Goal: Ask a question

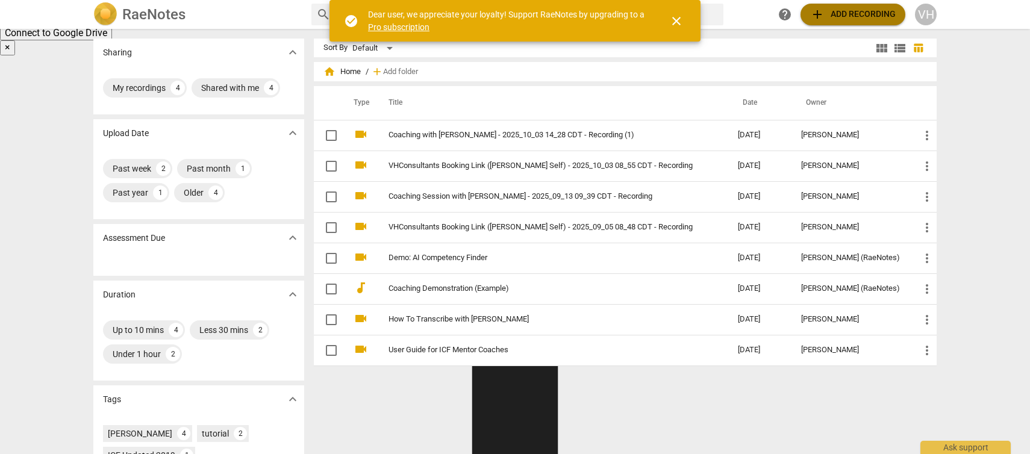
click at [875, 17] on span "add Add recording" at bounding box center [853, 14] width 86 height 14
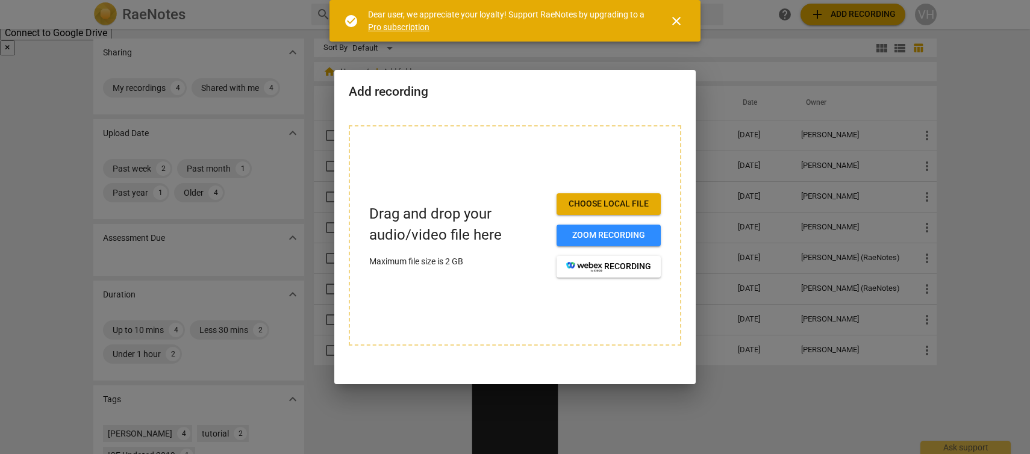
click at [636, 204] on span "Choose local file" at bounding box center [608, 204] width 85 height 12
click at [677, 27] on span "close" at bounding box center [676, 21] width 14 height 14
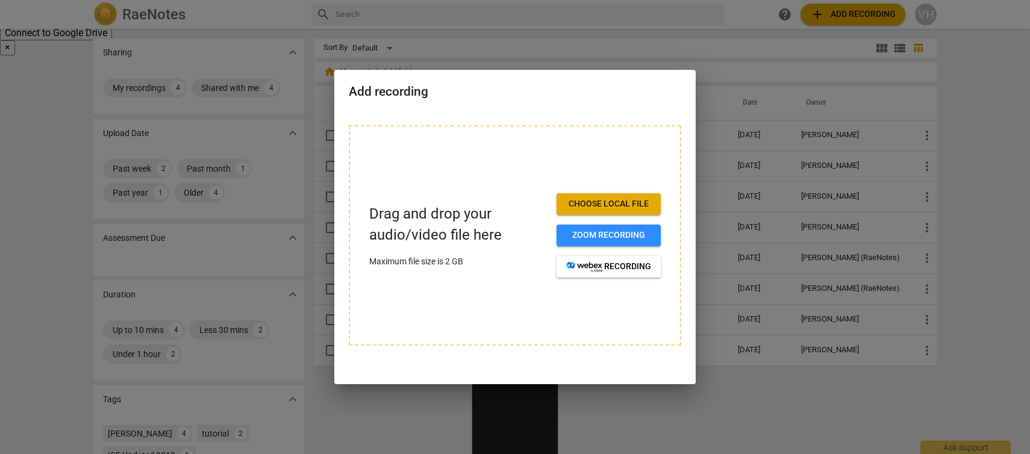
click at [23, 69] on div at bounding box center [515, 227] width 1030 height 454
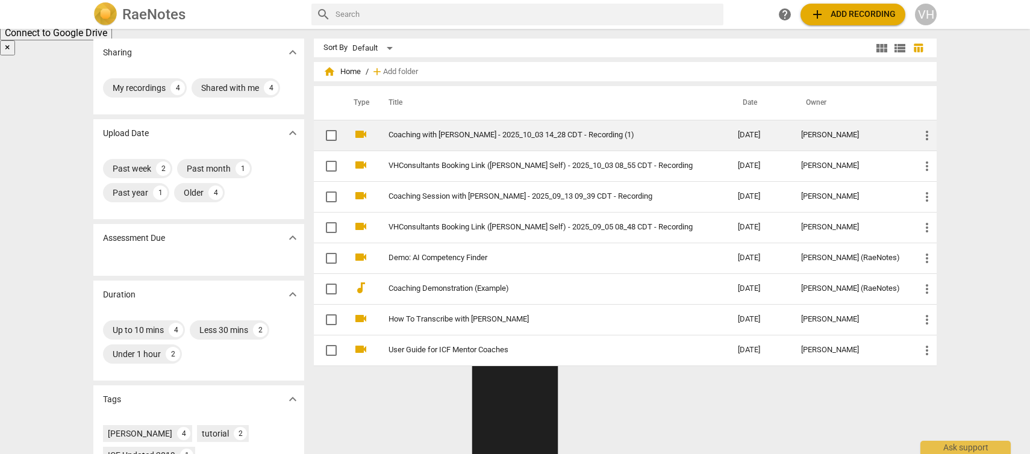
click at [457, 137] on link "Coaching with [PERSON_NAME] - 2025_10_03 14_28 CDT - Recording (1)" at bounding box center [542, 135] width 306 height 9
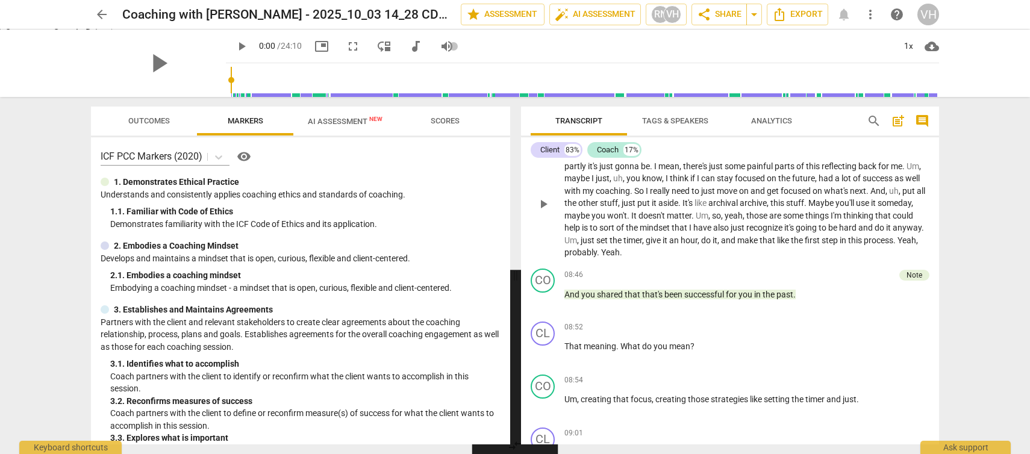
scroll to position [1352, 0]
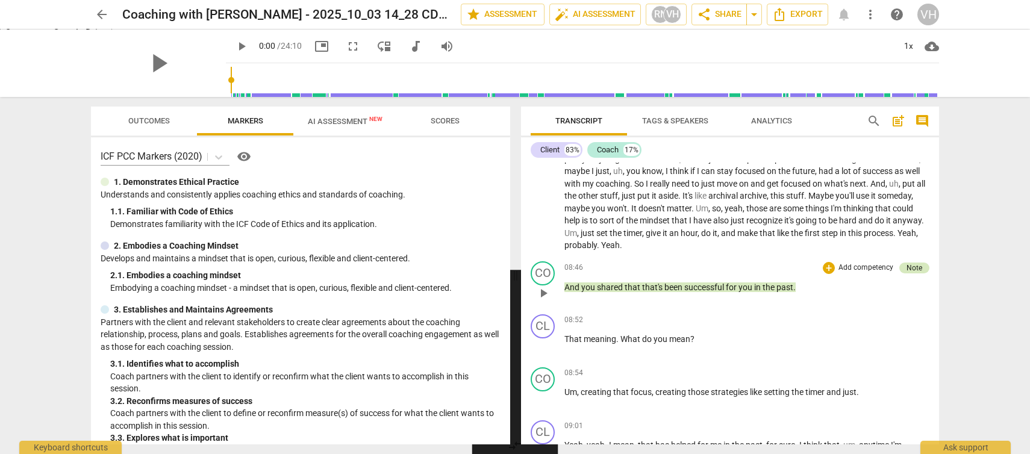
click at [907, 274] on div "Note" at bounding box center [915, 268] width 16 height 11
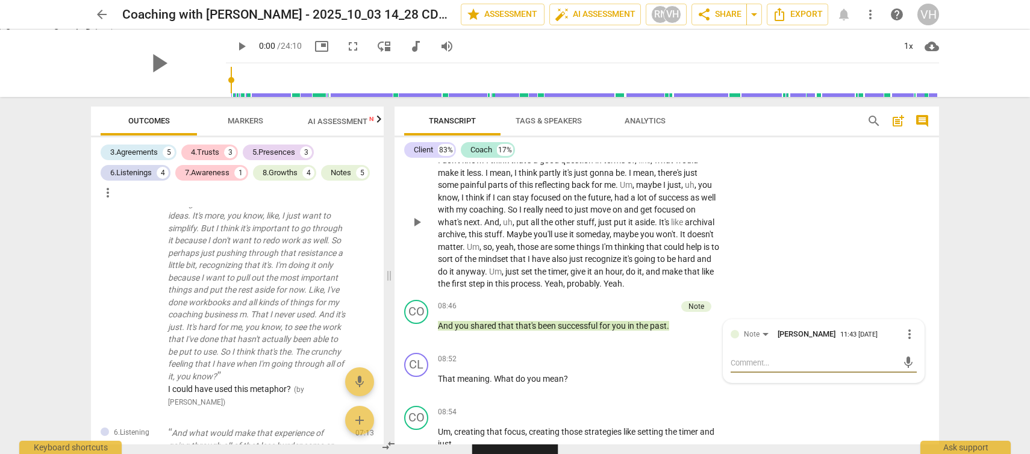
scroll to position [1527, 0]
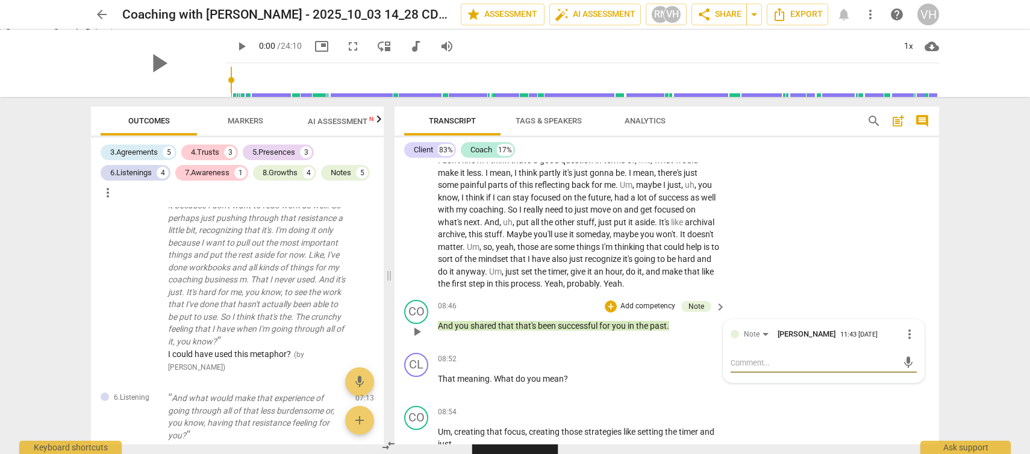
type textarea "t"
type textarea "th"
type textarea "thi"
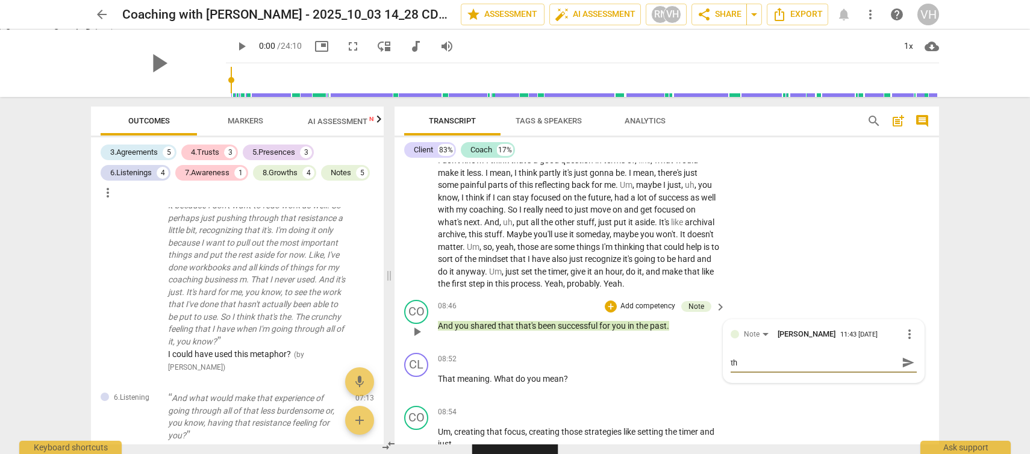
type textarea "thi"
type textarea "this"
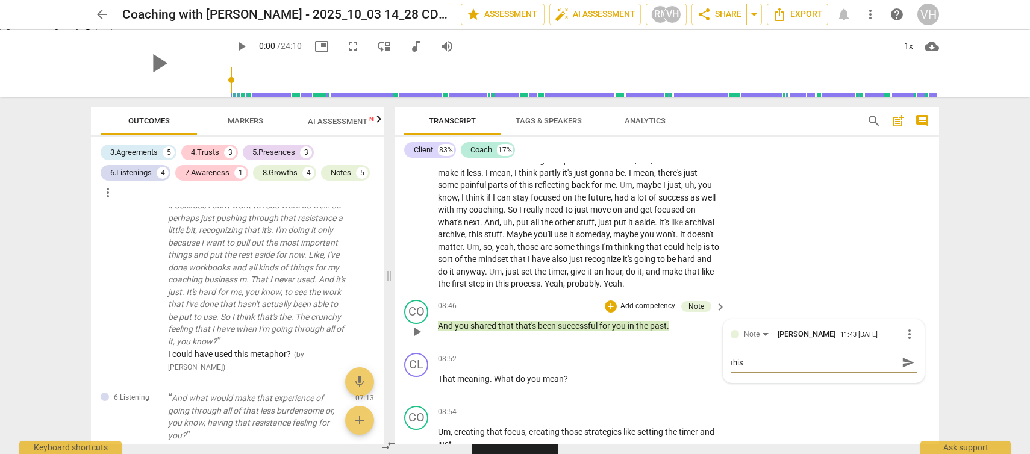
type textarea "this"
type textarea "thi"
type textarea "th"
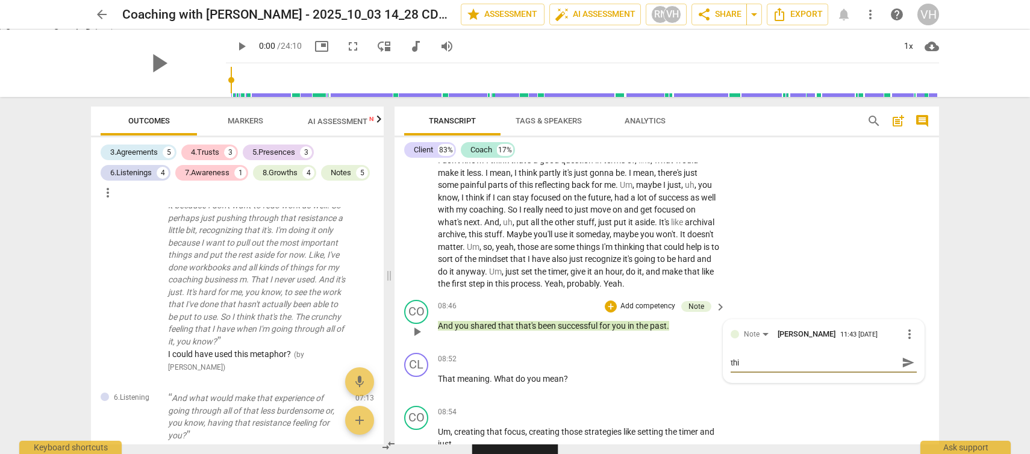
type textarea "th"
type textarea "t"
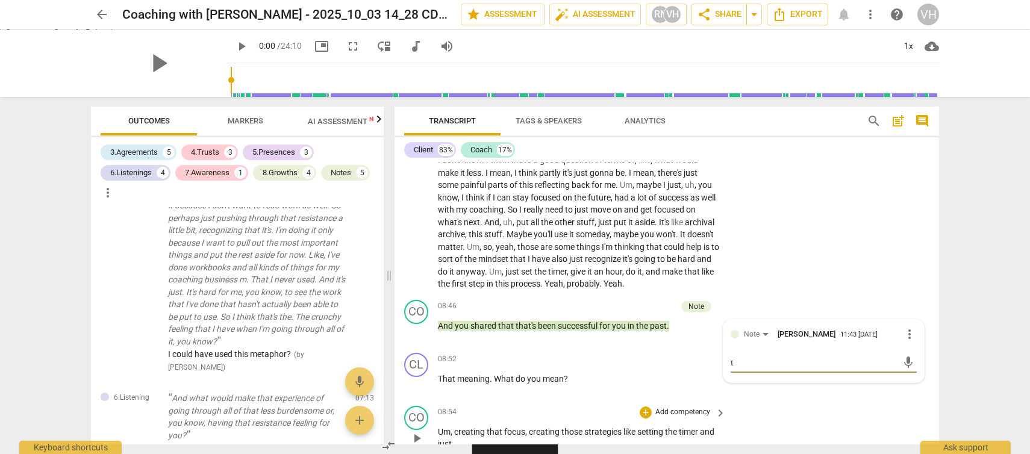
type textarea "th"
type textarea "thi"
type textarea "this"
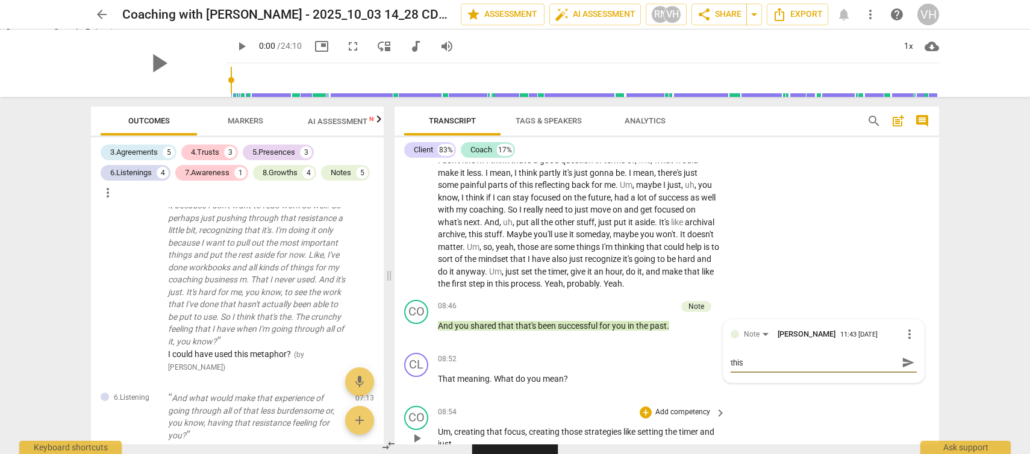
type textarea "this"
type textarea "thi"
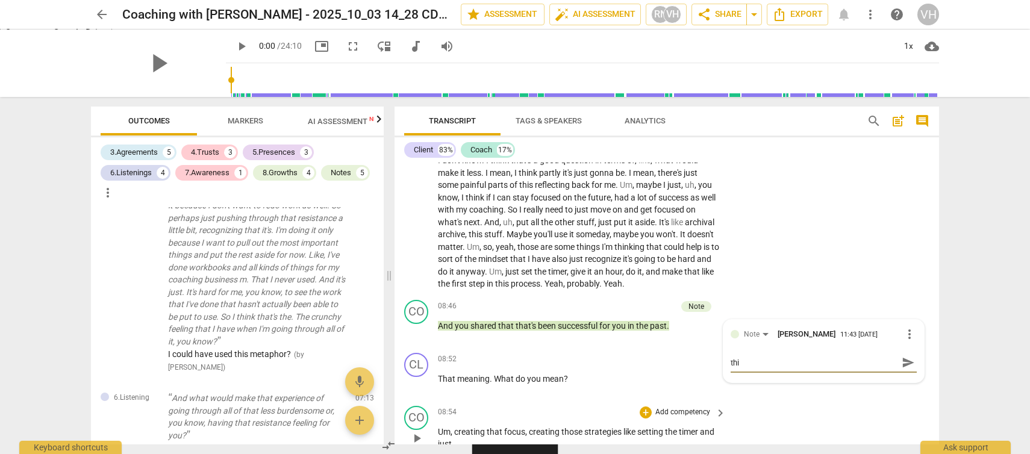
type textarea "th"
type textarea "t"
type textarea "T"
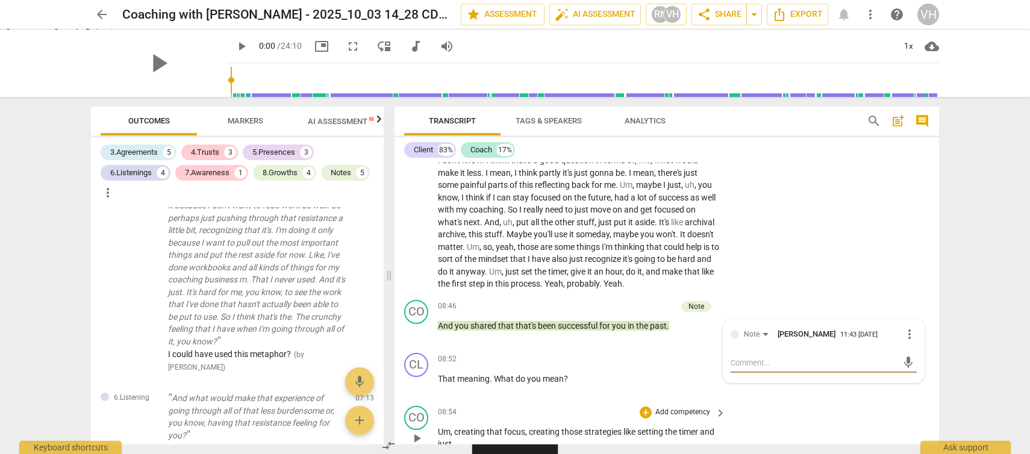
type textarea "T"
type textarea "Th"
type textarea "Thi"
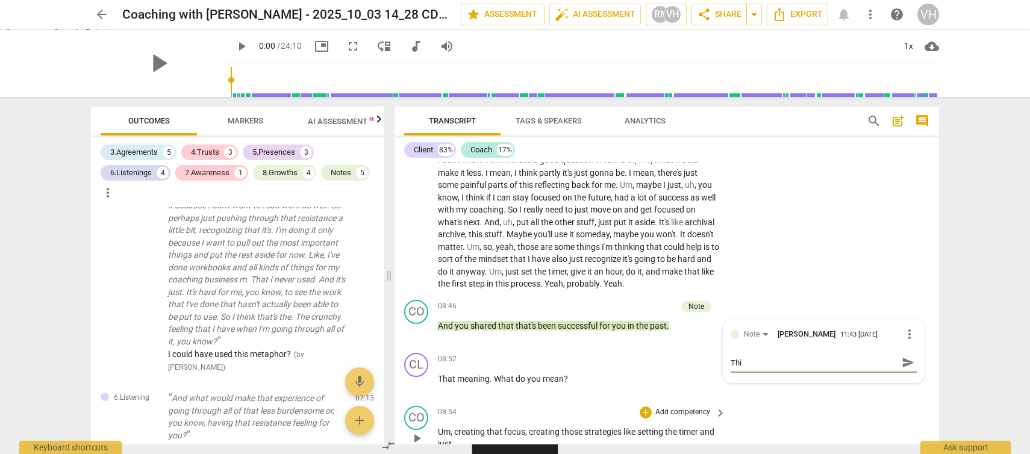
type textarea "This"
type textarea "This w"
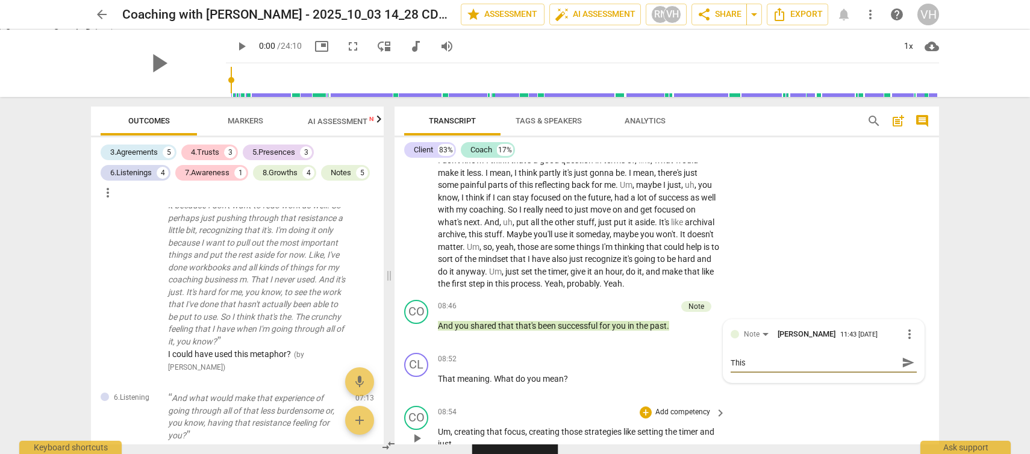
type textarea "This w"
type textarea "This"
type textarea "This q"
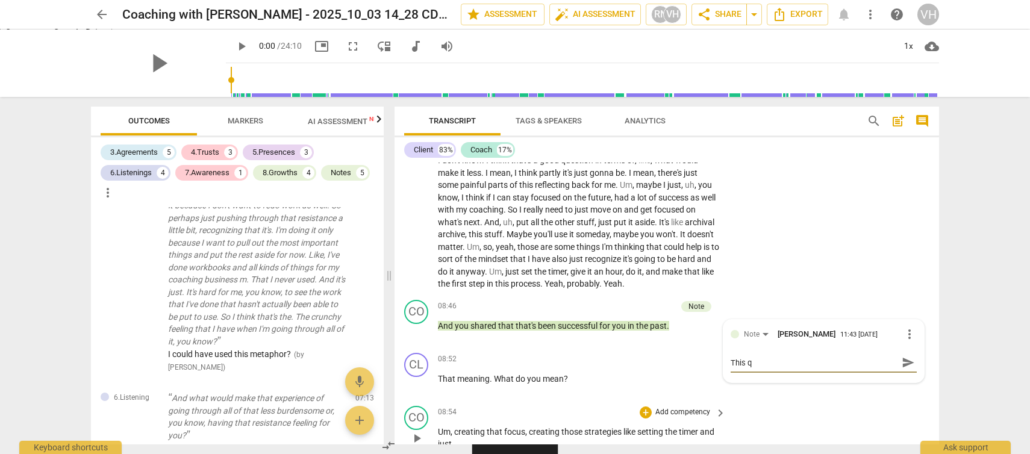
type textarea "This qu"
type textarea "This que"
type textarea "This ques"
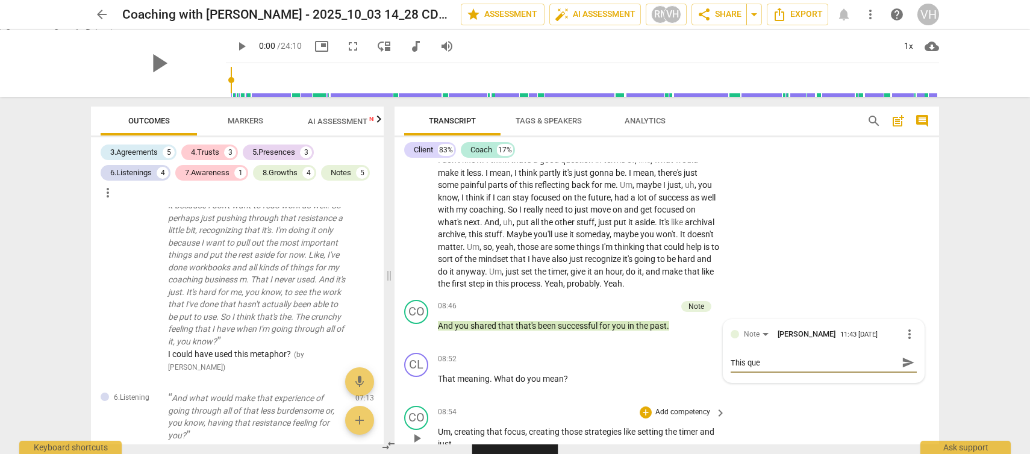
type textarea "This ques"
type textarea "This quest"
type textarea "This questi"
type textarea "This questio"
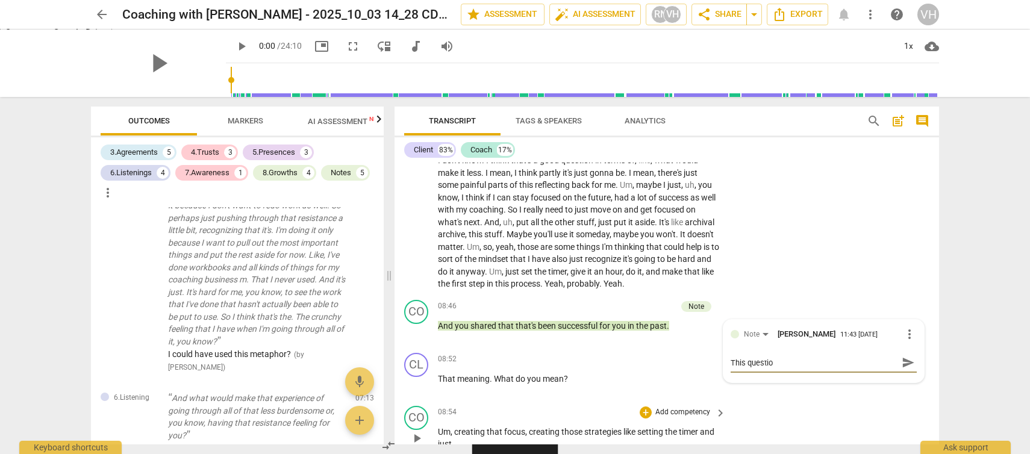
type textarea "This question"
type textarea "This question n"
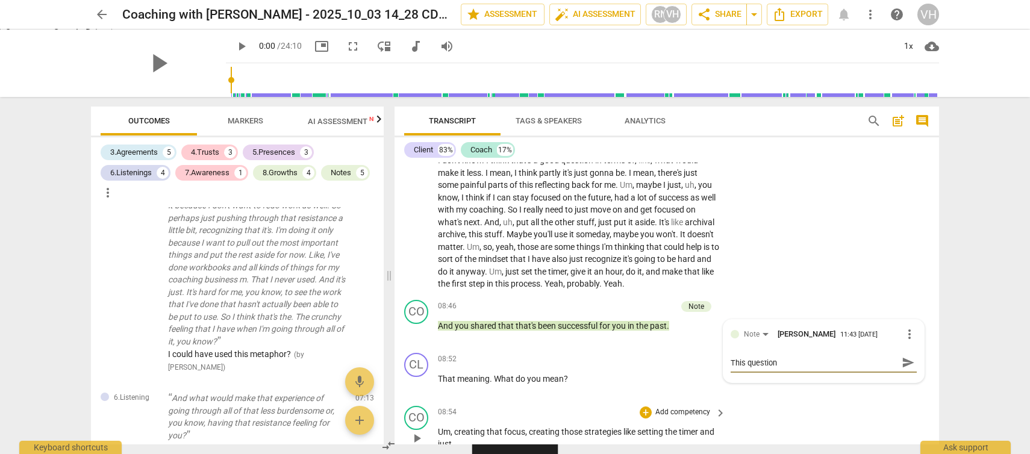
type textarea "This question n"
type textarea "This question ne"
type textarea "This question nee"
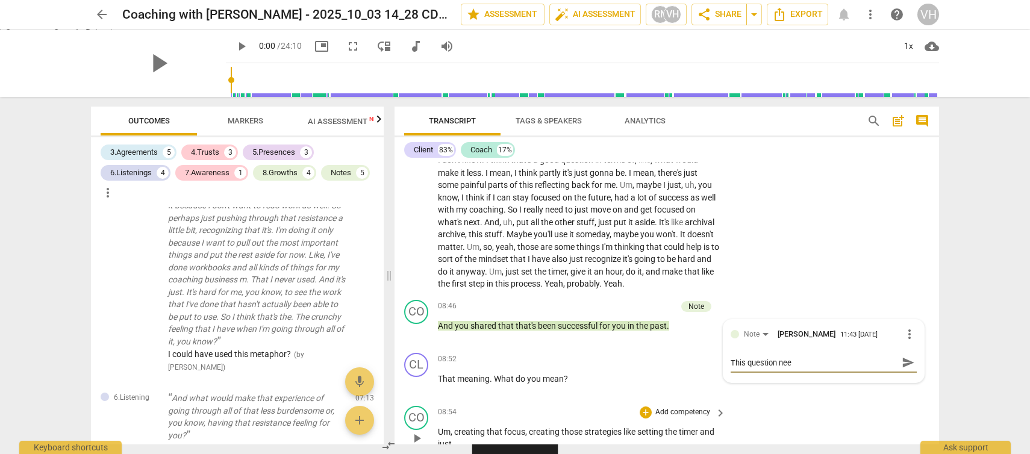
type textarea "This question need"
type textarea "This question need'"
type textarea "This question need'n"
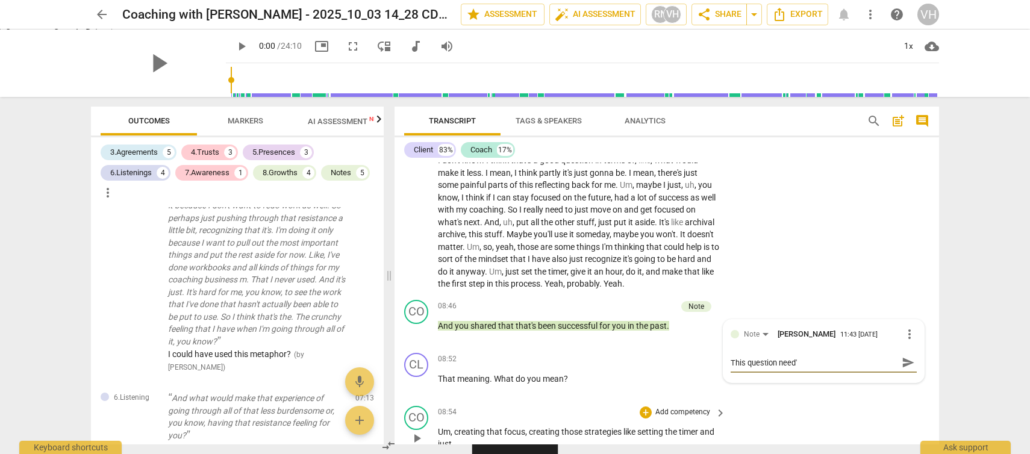
type textarea "This question need'n"
type textarea "This question need'"
type textarea "This question need"
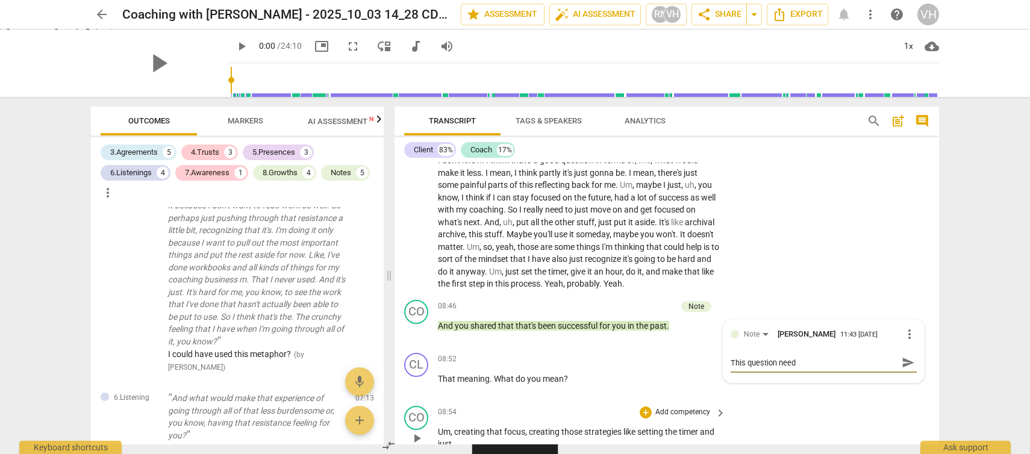
type textarea "This question neede"
type textarea "This question needed"
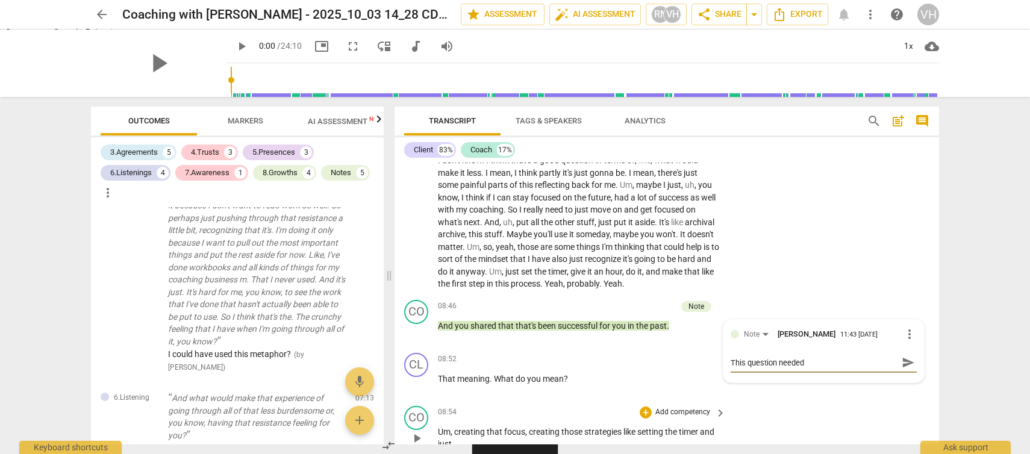
type textarea "This question needed"
type textarea "This question needed a"
type textarea "This question needed a m"
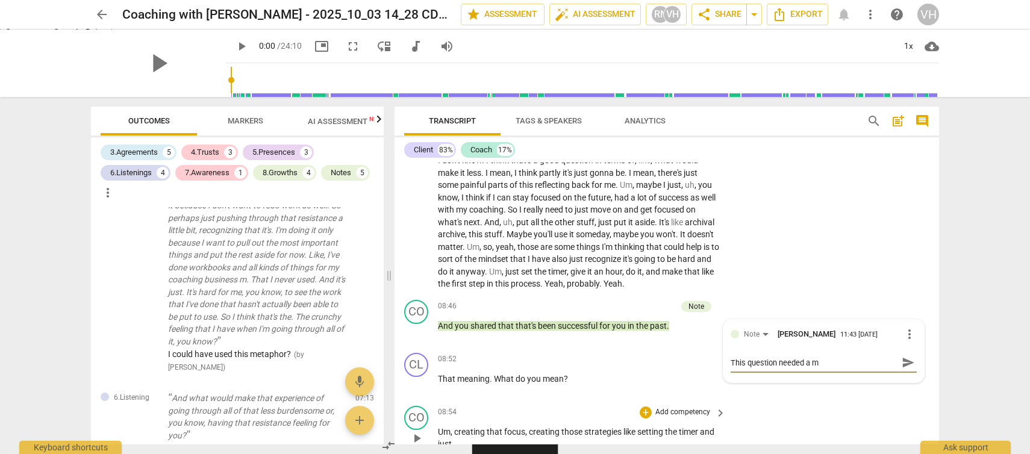
type textarea "This question needed a mu"
type textarea "This question needed a muc"
type textarea "This question needed a much"
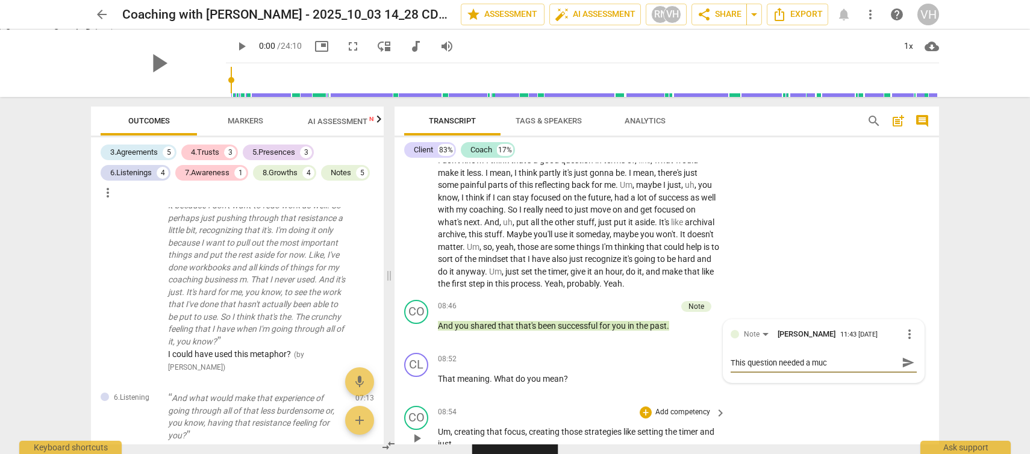
type textarea "This question needed a much"
type textarea "This question needed a much c"
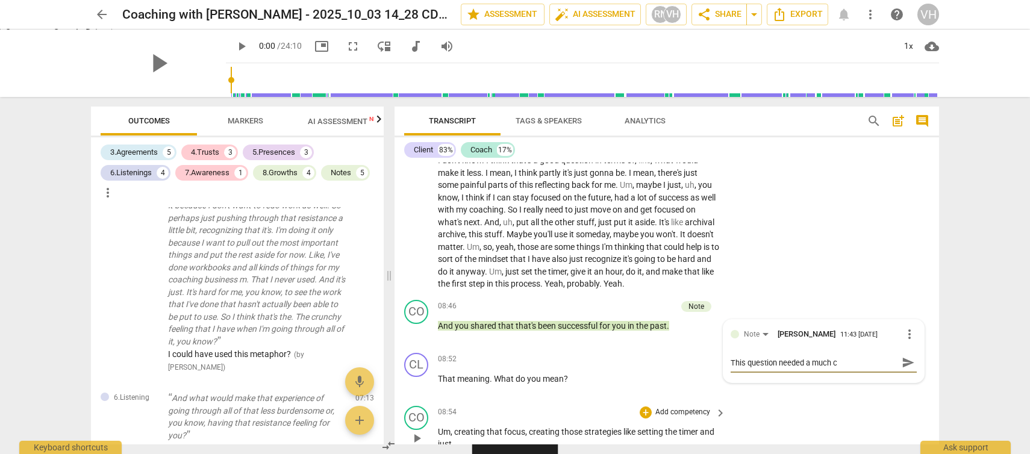
type textarea "This question needed a much cl"
type textarea "This question needed a much cle"
type textarea "This question needed a much clea"
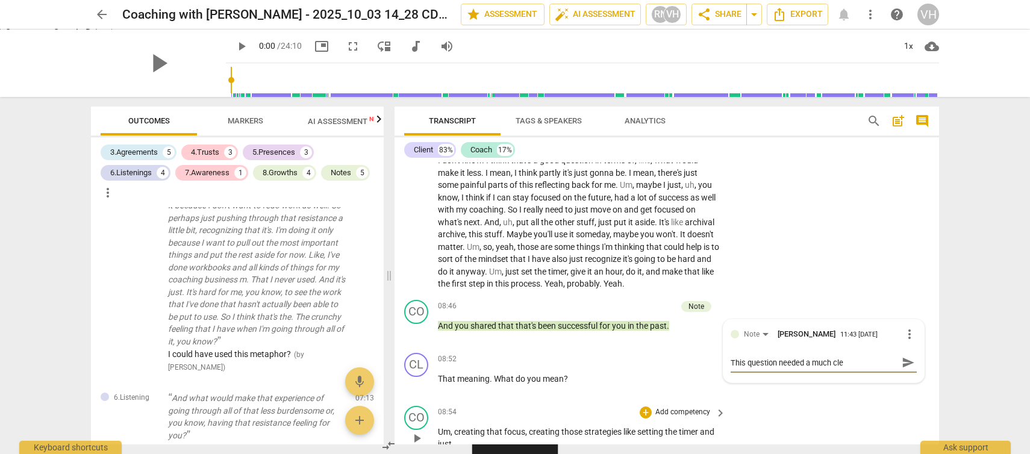
type textarea "This question needed a much clea"
type textarea "This question needed a much clear"
type textarea "This question needed a much clea"
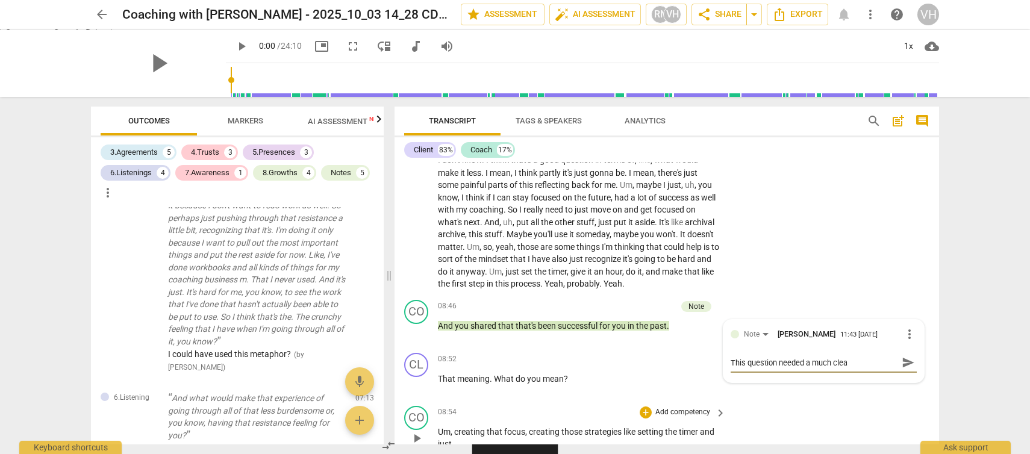
type textarea "This question needed a much cle"
type textarea "This question needed a much cl"
type textarea "This question needed a much c"
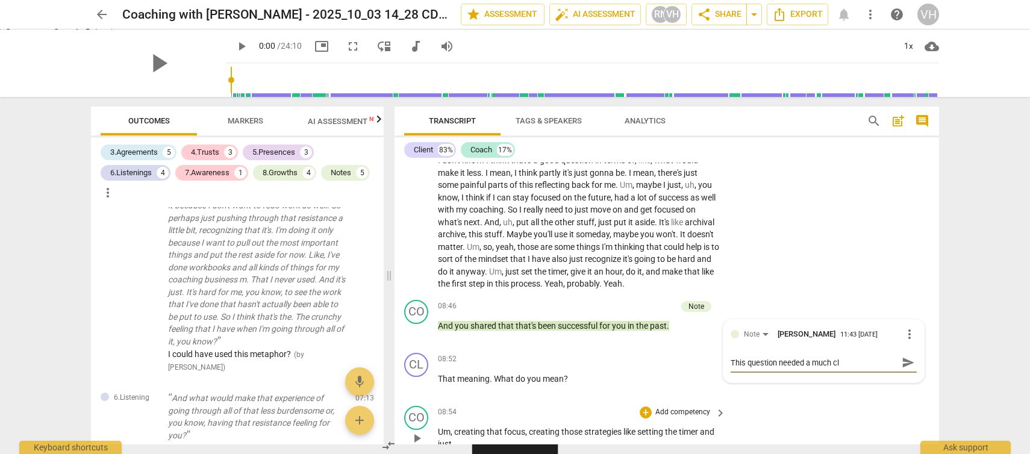
type textarea "This question needed a much c"
type textarea "This question needed a much"
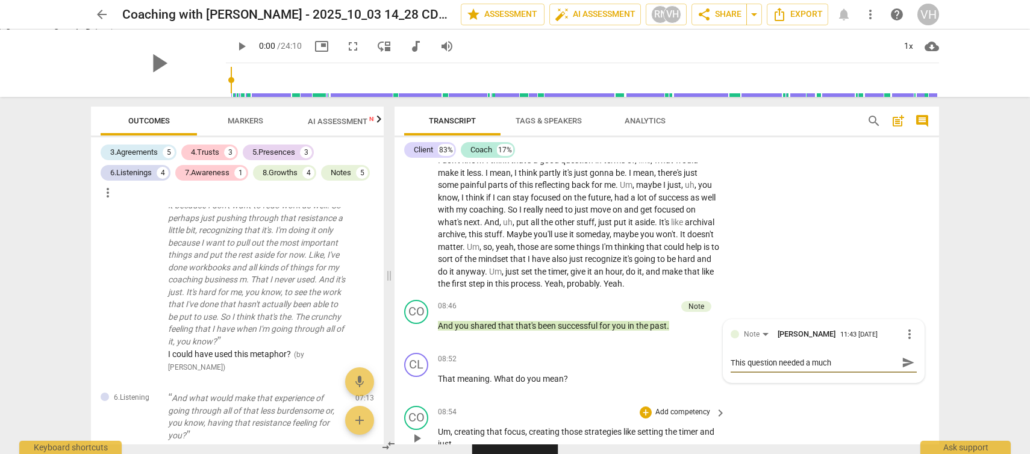
type textarea "This question needed a muc"
type textarea "This question needed a mu"
type textarea "This question needed a m"
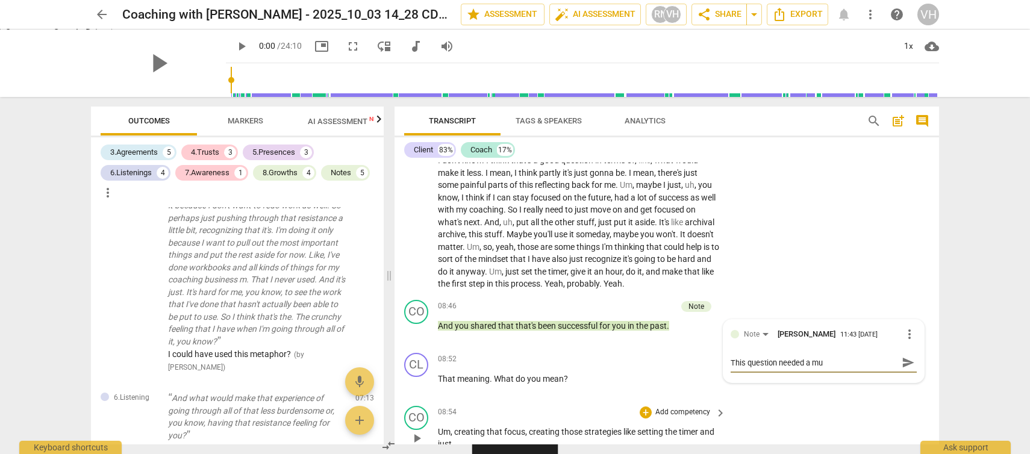
type textarea "This question needed a m"
type textarea "This question needed a"
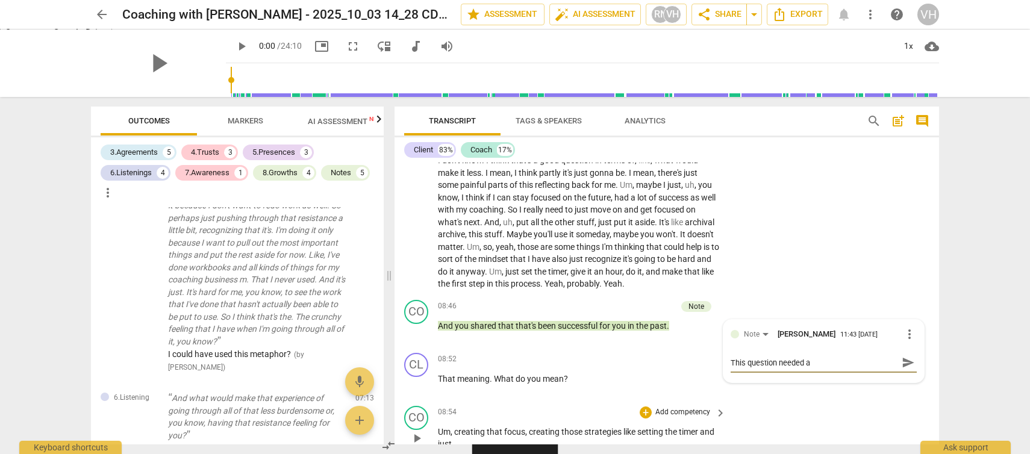
type textarea "This question needed"
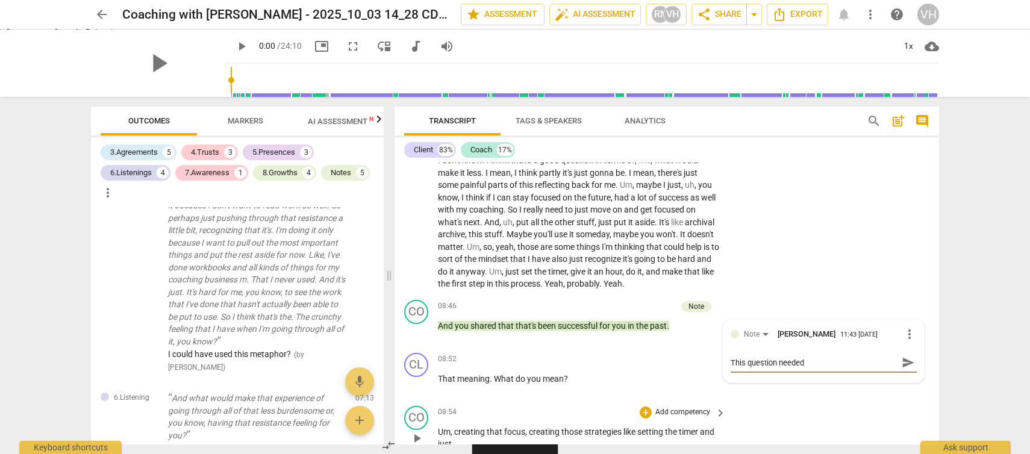
type textarea "This question needed"
type textarea "This question needed s"
type textarea "This question needed so"
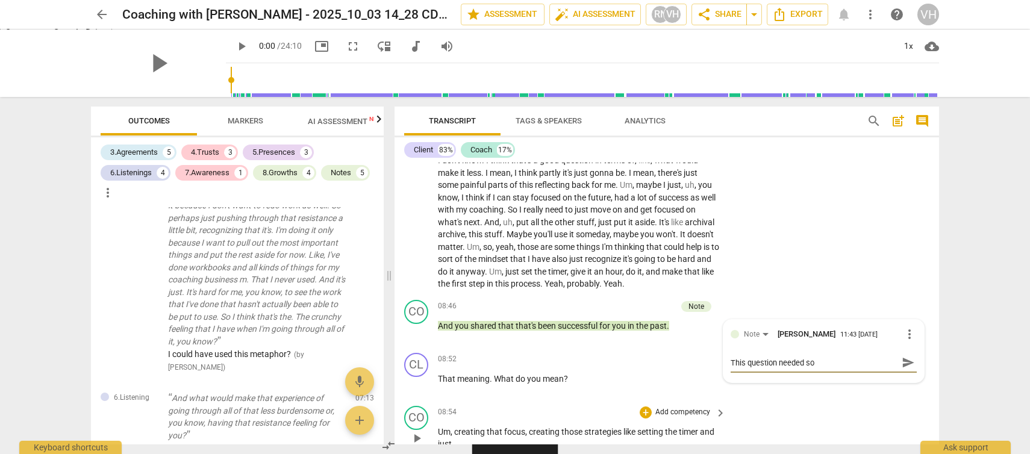
type textarea "This question needed som"
type textarea "This question needed some"
type textarea "This question needed some h"
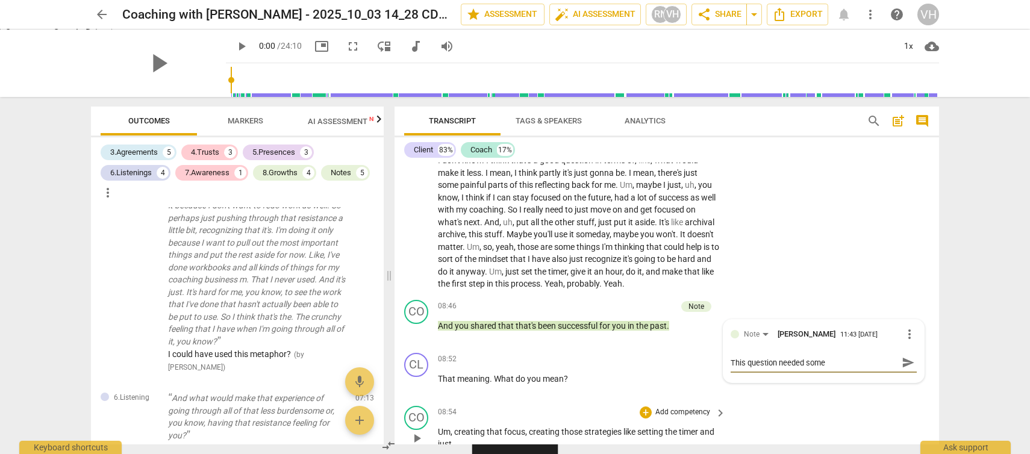
type textarea "This question needed some h"
type textarea "This question needed some he"
type textarea "This question needed some hel"
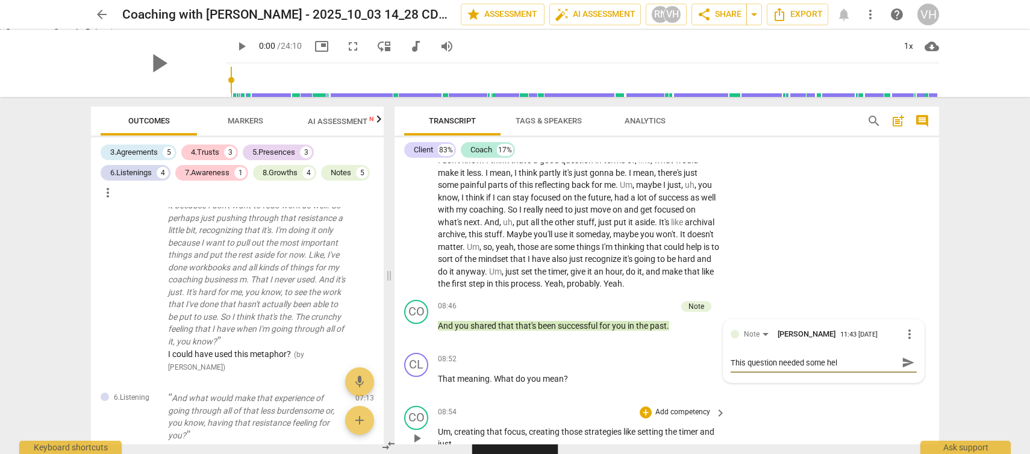
type textarea "This question needed some help"
type textarea "This question needed some help!"
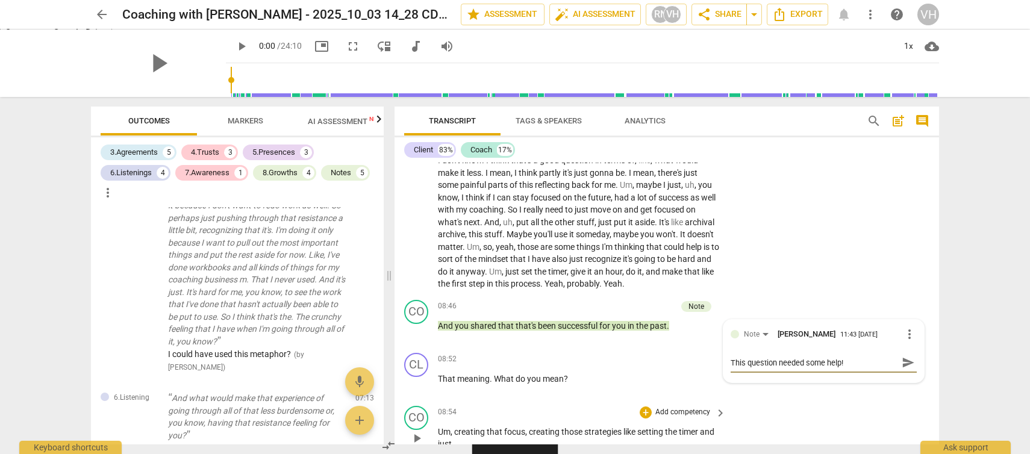
type textarea "This question needed some help!"
type textarea "This question needed some help! L"
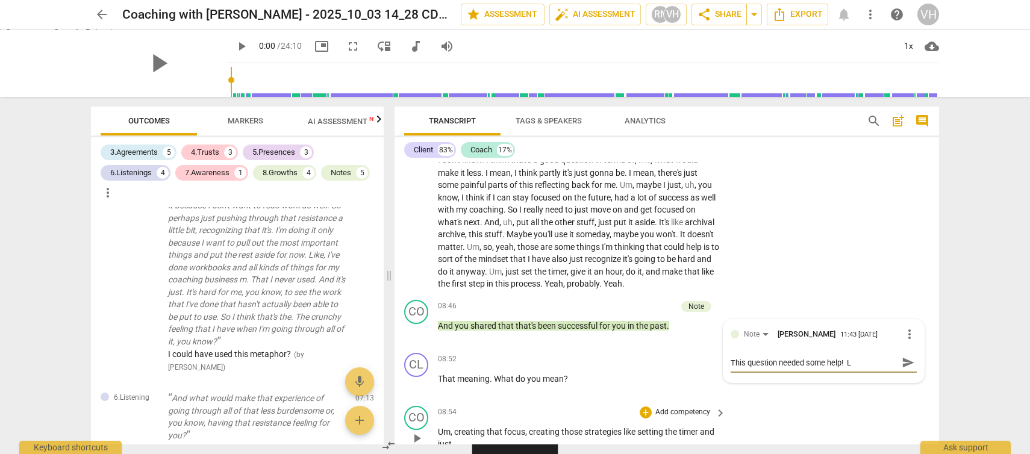
type textarea "This question needed some help! LO"
type textarea "This question needed some help! LOL"
type textarea "This question needed some help! LOL!"
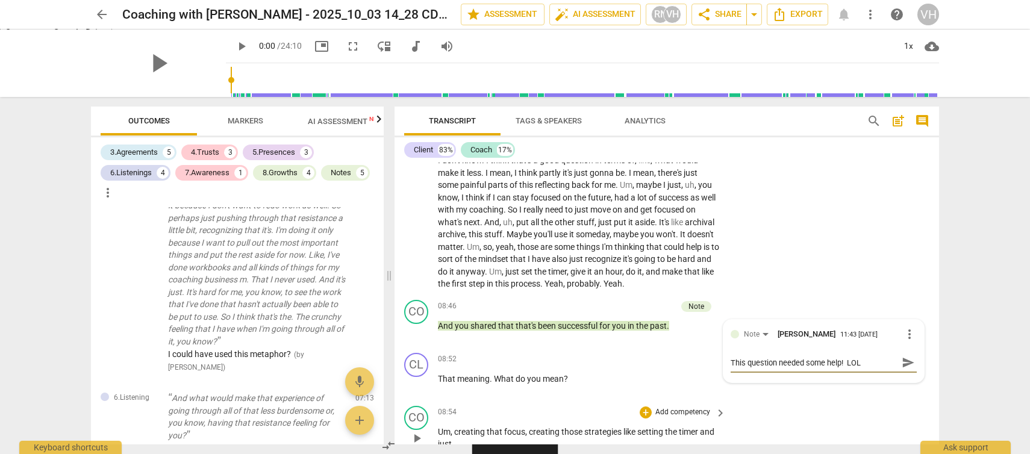
type textarea "This question needed some help! LOL!"
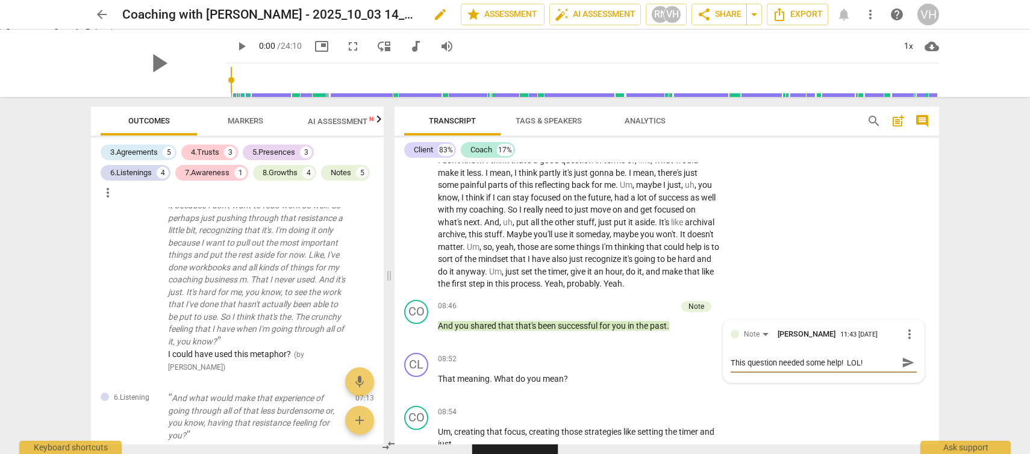
scroll to position [1493, 0]
